Goal: Task Accomplishment & Management: Use online tool/utility

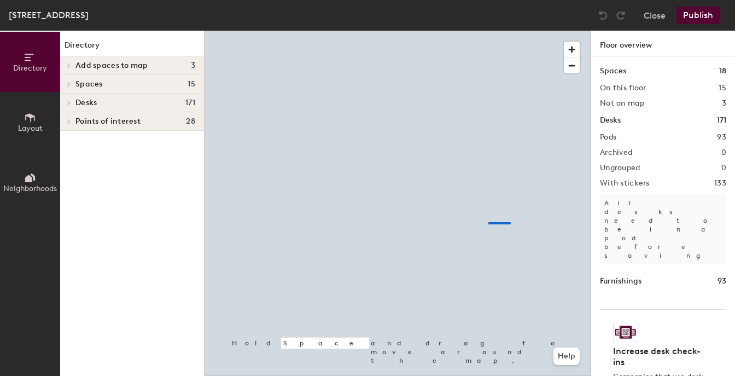
click at [488, 31] on div at bounding box center [397, 31] width 386 height 0
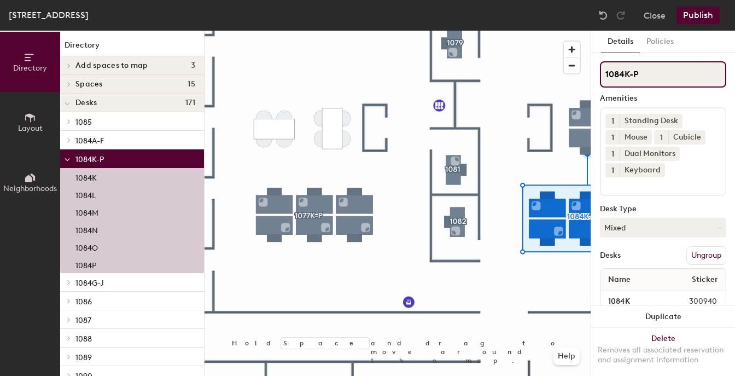
click at [652, 67] on input "1084K-P" at bounding box center [663, 74] width 126 height 26
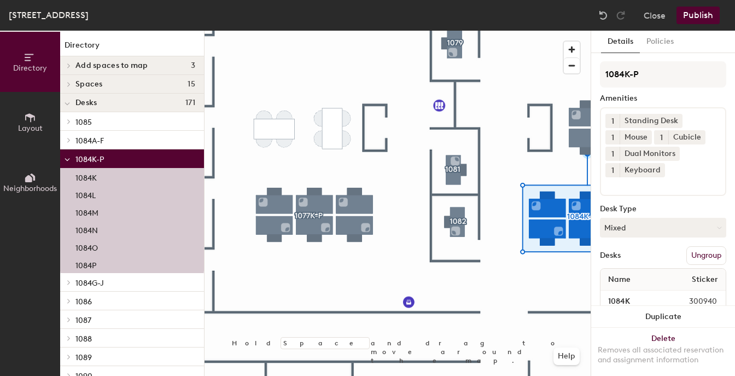
click at [530, 31] on div at bounding box center [397, 31] width 386 height 0
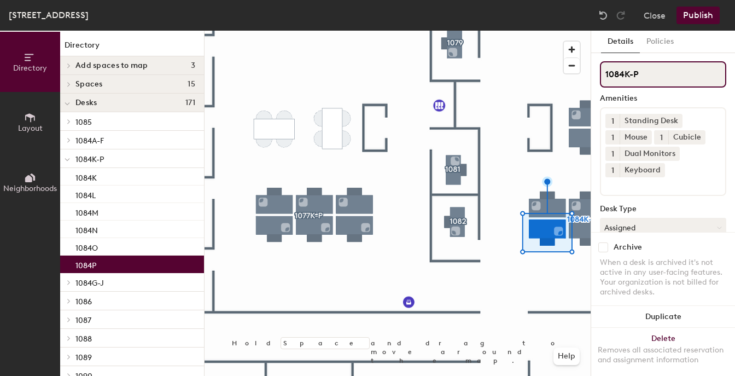
click at [649, 75] on input "1084K-P" at bounding box center [663, 74] width 126 height 26
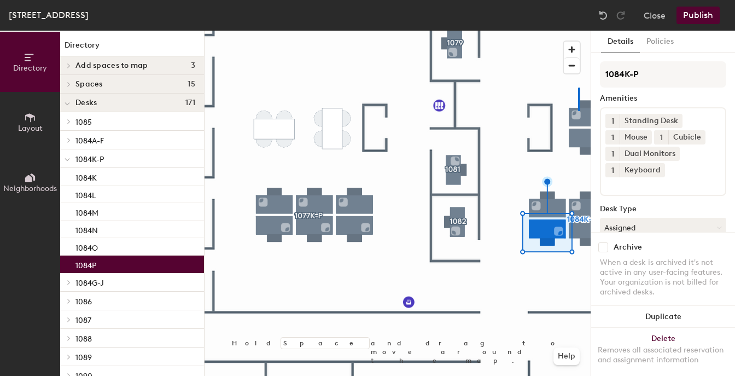
click at [577, 31] on div at bounding box center [397, 31] width 386 height 0
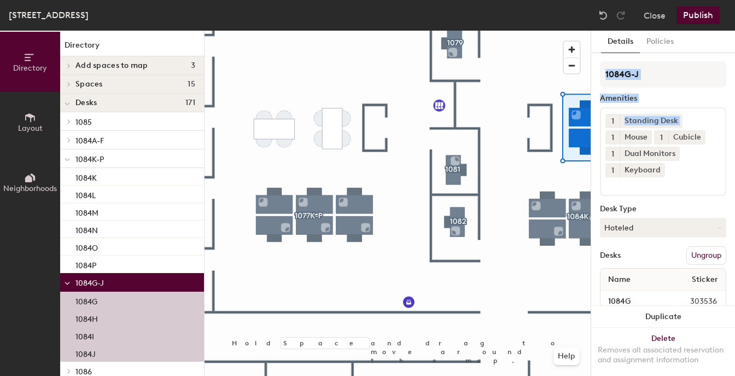
drag, startPoint x: 597, startPoint y: 79, endPoint x: 593, endPoint y: 117, distance: 38.0
click at [597, 130] on div "Details Policies 1084G-J Amenities 1 Standing Desk 1 Mouse 1 Cubicle 1 Dual Mon…" at bounding box center [663, 203] width 144 height 345
click at [672, 95] on div "Amenities" at bounding box center [663, 98] width 126 height 9
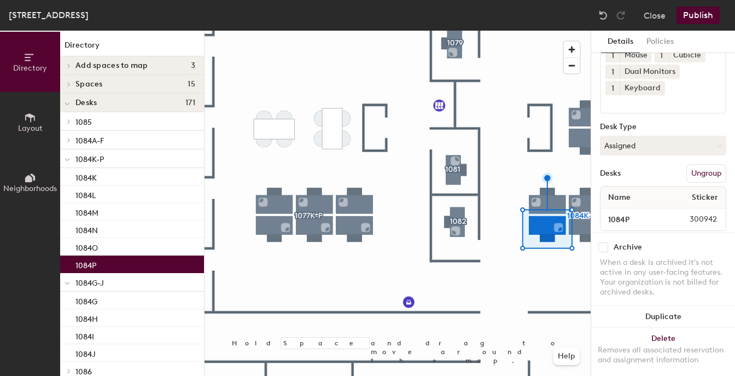
scroll to position [106, 0]
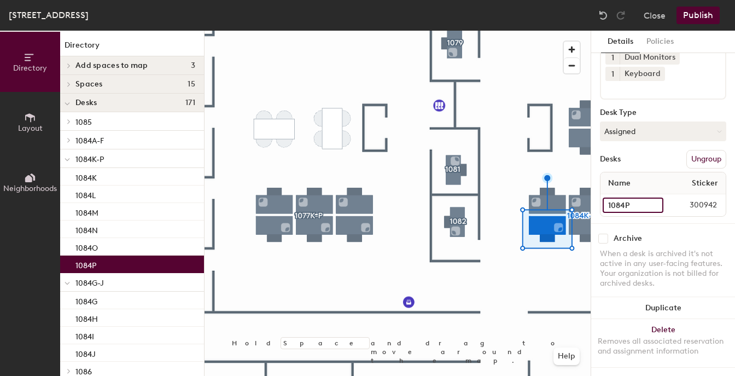
click at [622, 197] on input "1084P" at bounding box center [632, 204] width 61 height 15
type input "QA Doc Control"
click at [700, 12] on button "Publish" at bounding box center [697, 15] width 43 height 17
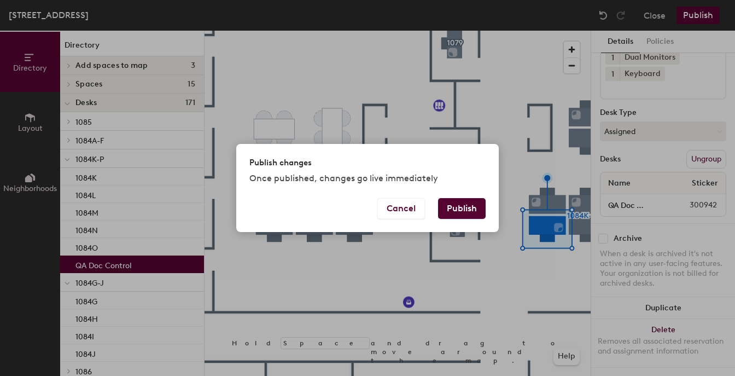
click at [464, 209] on button "Publish" at bounding box center [462, 208] width 48 height 21
